Goal: Task Accomplishment & Management: Check status

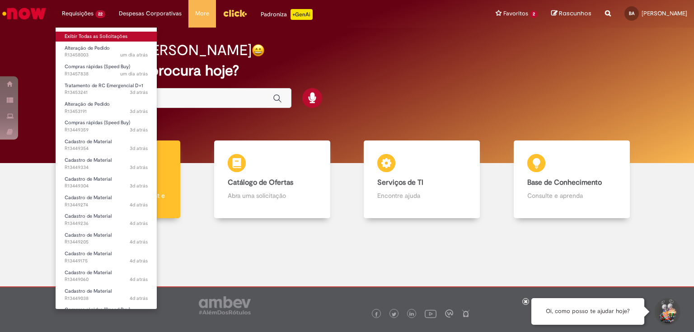
click at [87, 34] on link "Exibir Todas as Solicitações" at bounding box center [106, 37] width 101 height 10
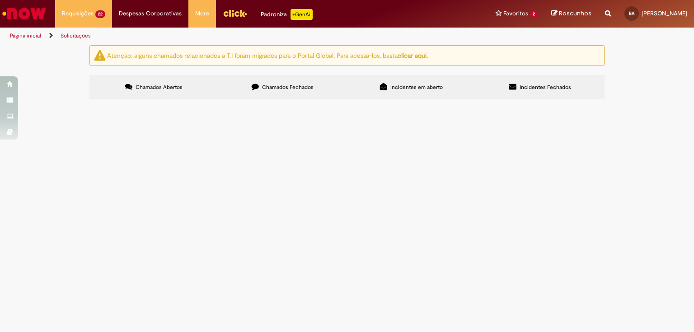
click at [264, 87] on span "Chamados Fechados" at bounding box center [288, 87] width 52 height 7
click at [0, 0] on icon at bounding box center [0, 0] width 0 height 0
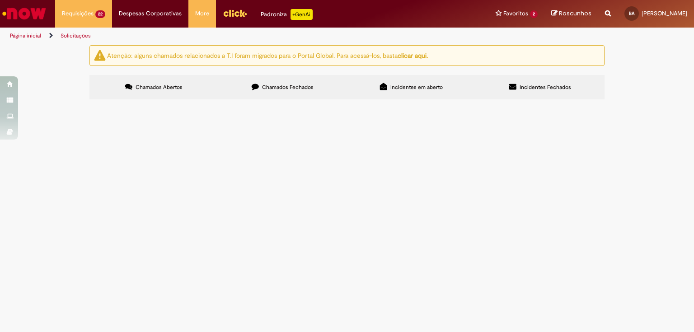
scroll to position [465, 0]
click at [0, 0] on link at bounding box center [0, 0] width 0 height 0
click at [0, 0] on icon at bounding box center [0, 0] width 0 height 0
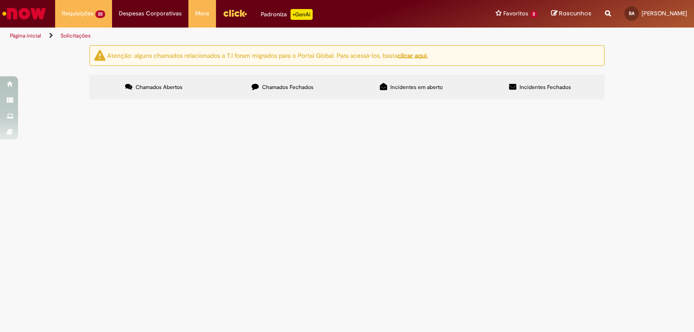
click at [0, 0] on icon at bounding box center [0, 0] width 0 height 0
click at [0, 0] on link at bounding box center [0, 0] width 0 height 0
click at [0, 0] on span "Manutenção preventiva - Overhaul compressor de frio 01 Peças" at bounding box center [0, 0] width 0 height 0
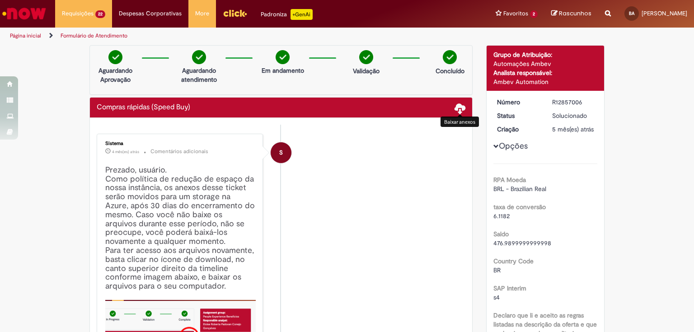
click at [462, 104] on span at bounding box center [460, 108] width 11 height 11
click at [455, 110] on span at bounding box center [460, 108] width 11 height 11
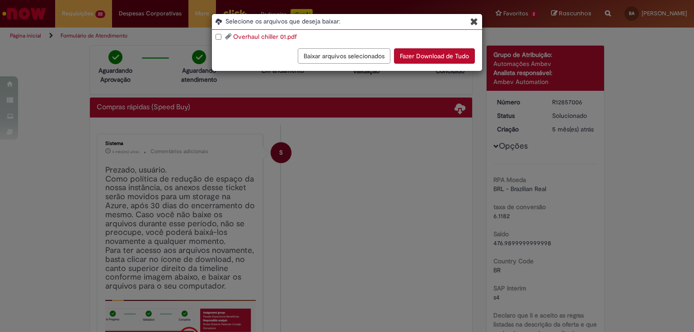
click at [413, 57] on button "Fazer Download de Tudo" at bounding box center [434, 55] width 81 height 15
